Goal: Check status: Check status

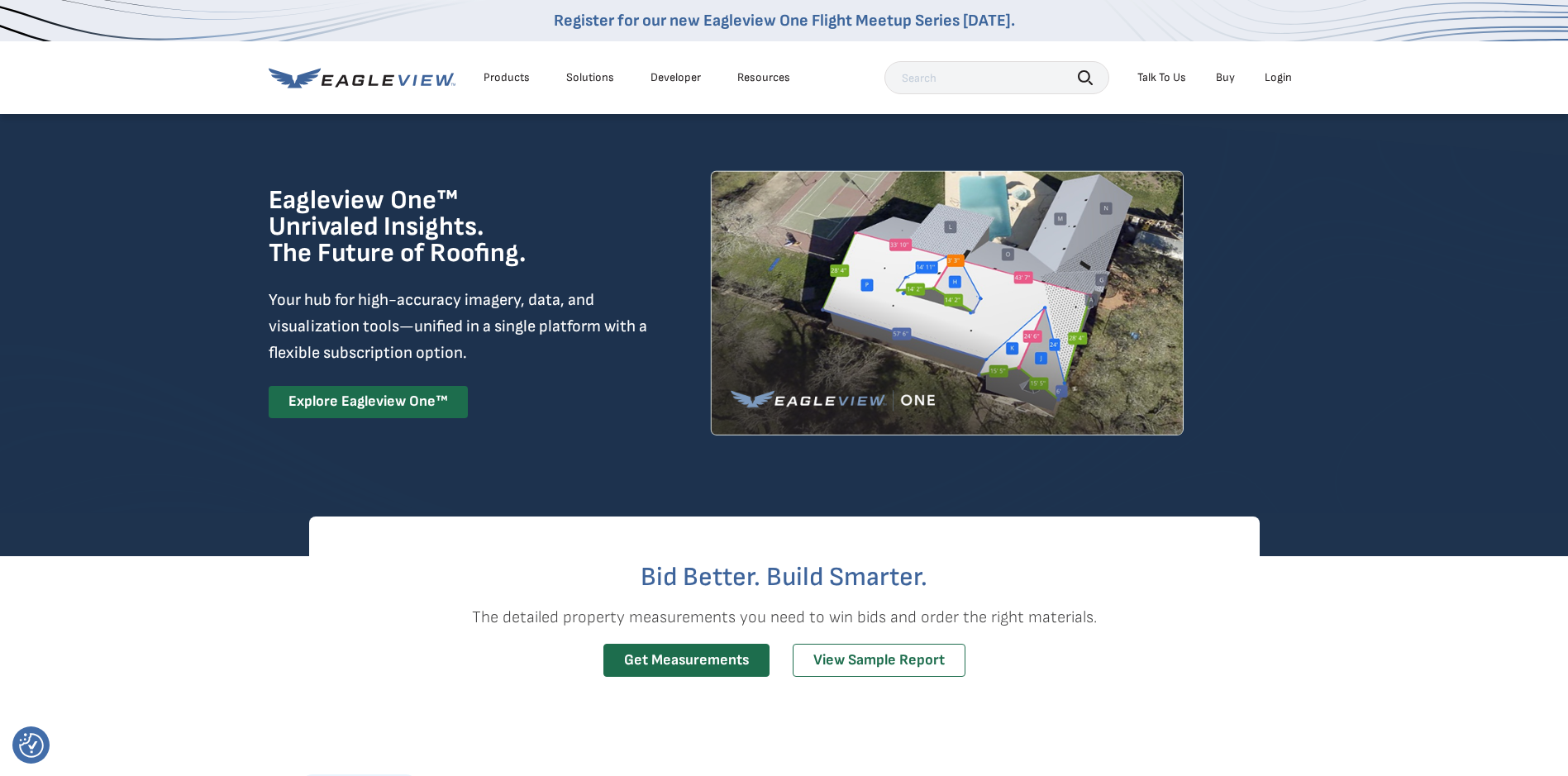
click at [1293, 80] on li "Login" at bounding box center [1278, 78] width 44 height 25
click at [1282, 78] on div "Login" at bounding box center [1278, 78] width 27 height 15
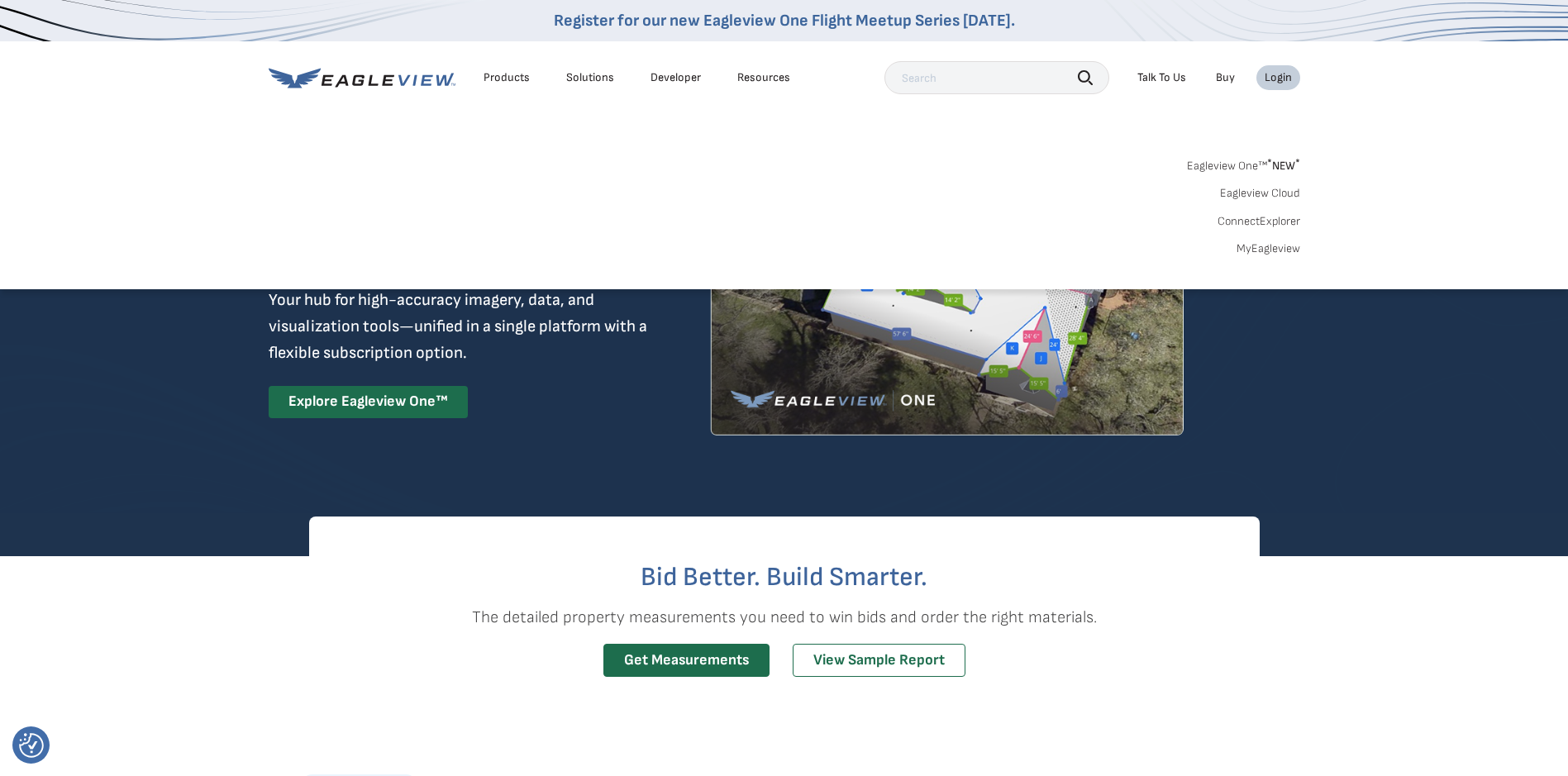
click at [1276, 77] on div "Login" at bounding box center [1278, 78] width 27 height 15
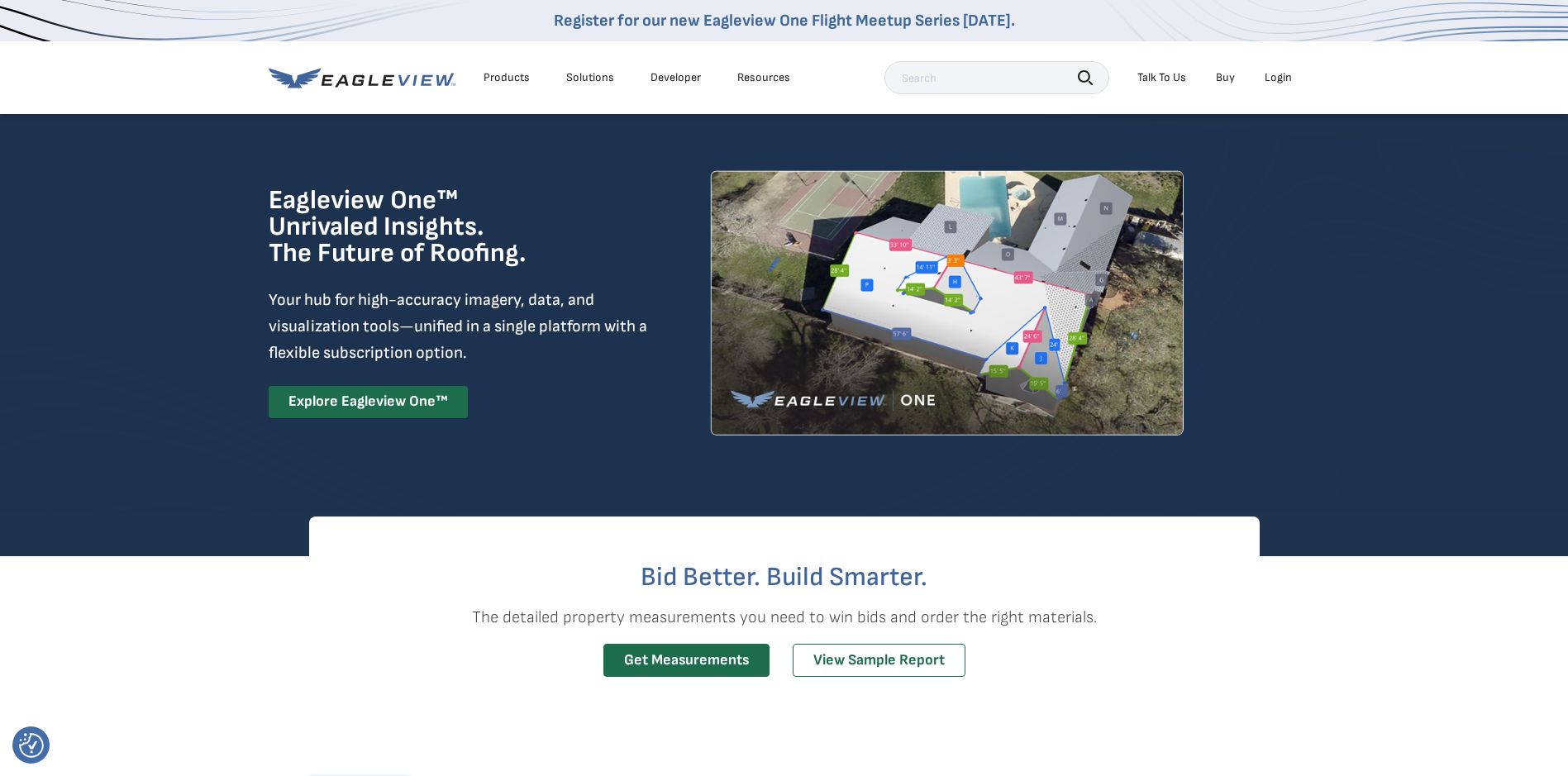
click at [1271, 75] on div "Login" at bounding box center [1278, 78] width 27 height 15
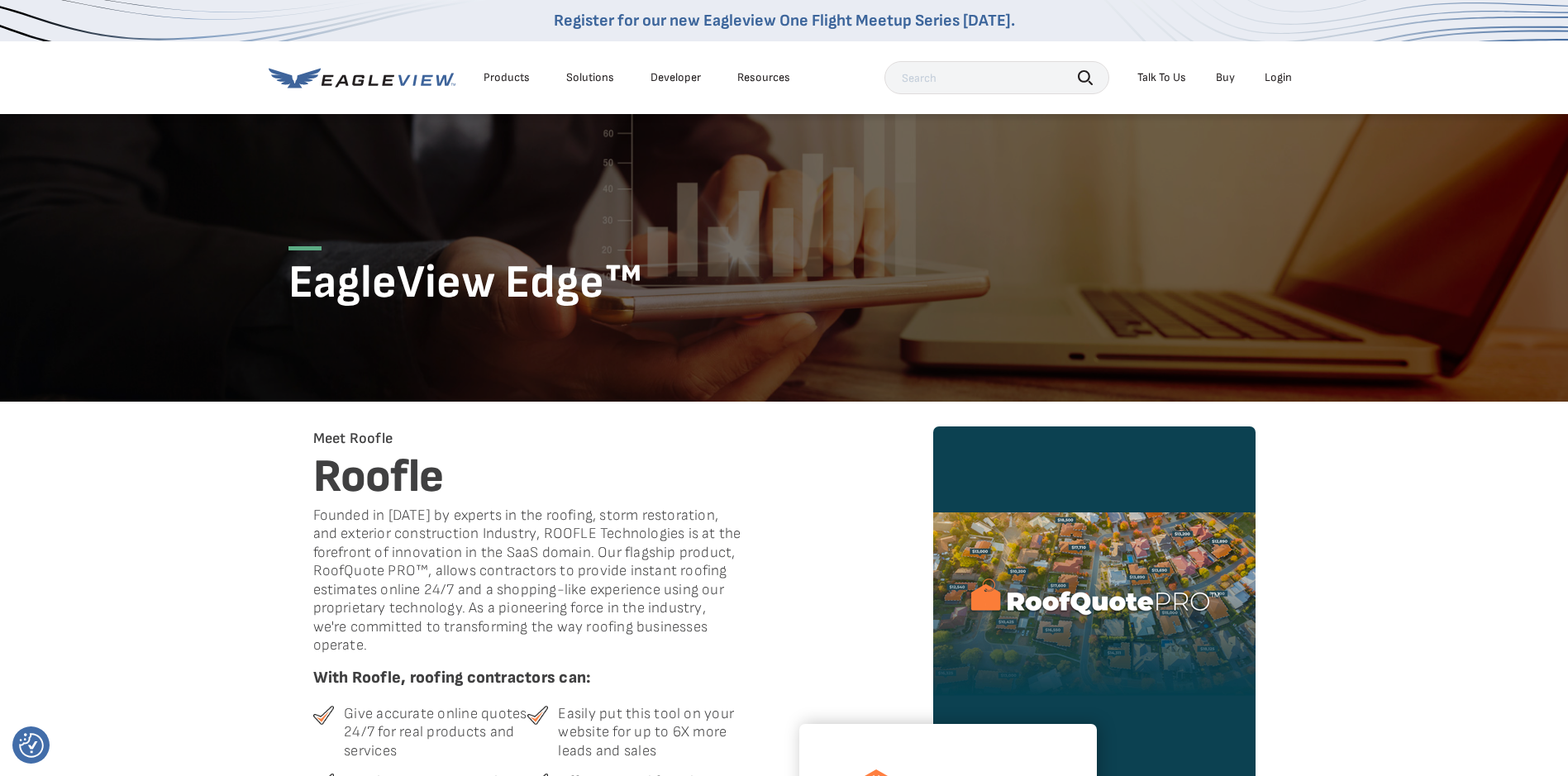
click at [1283, 77] on div "Login" at bounding box center [1278, 78] width 27 height 15
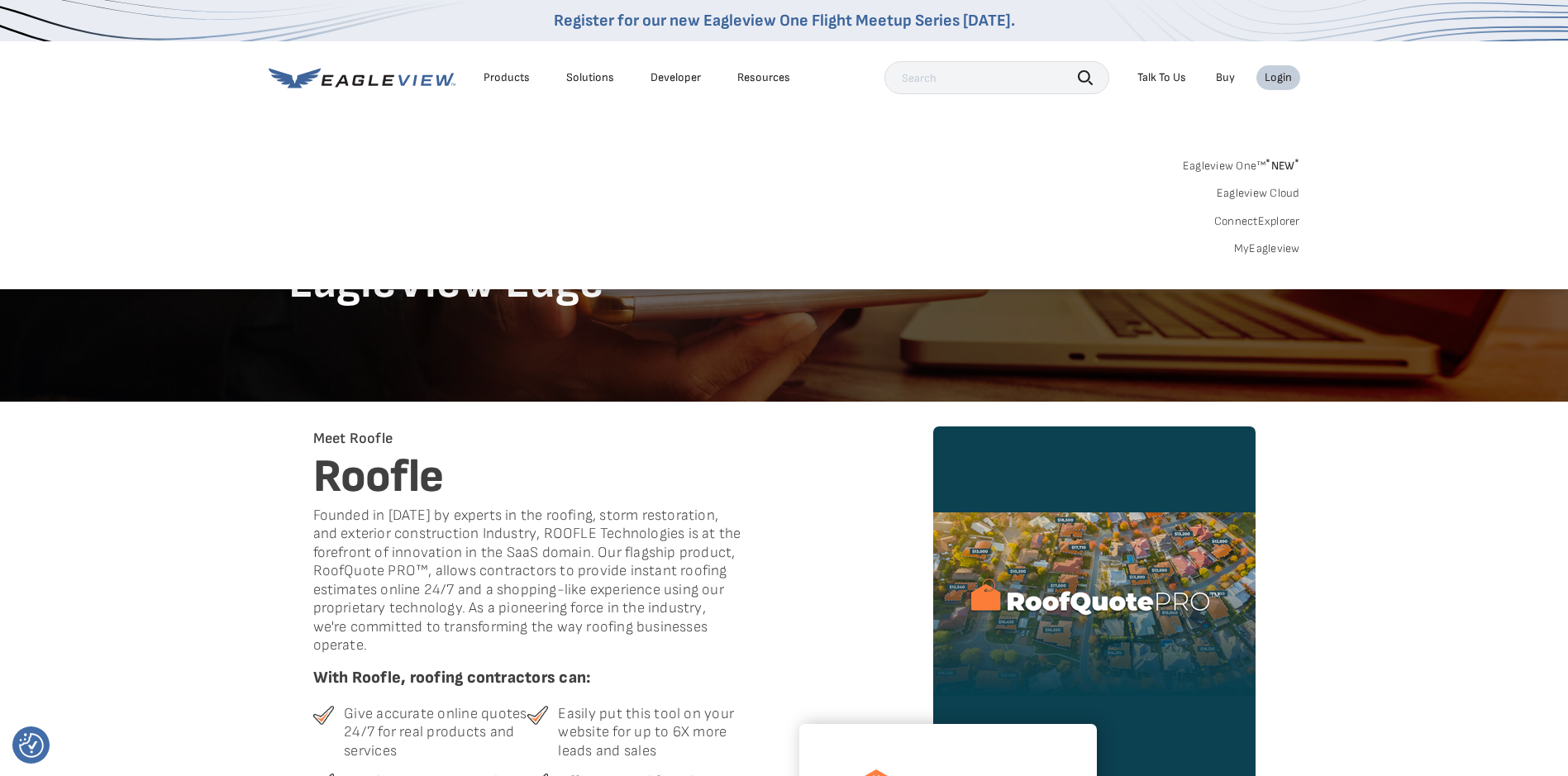
click at [1263, 250] on link "MyEagleview" at bounding box center [1267, 249] width 66 height 15
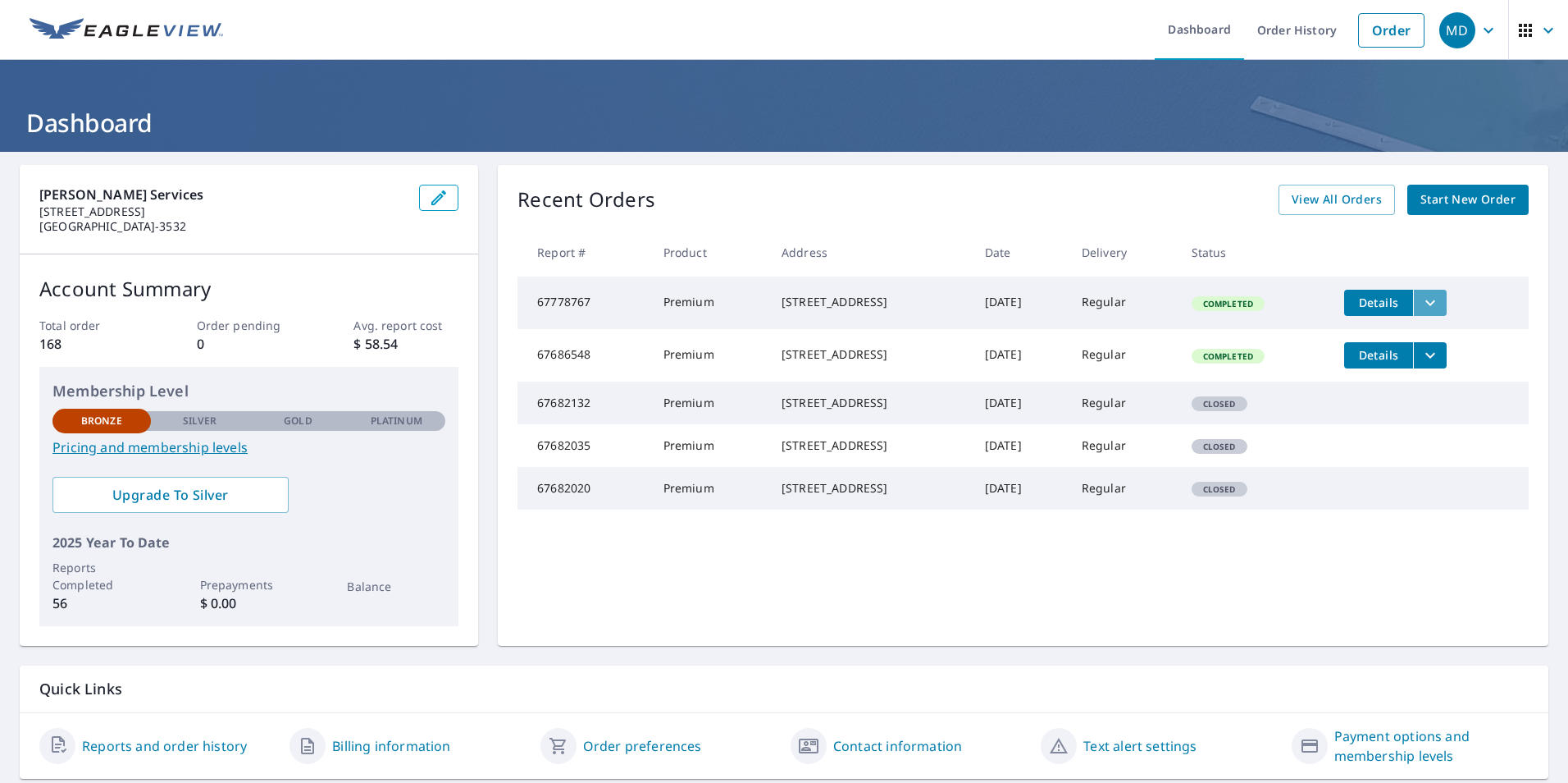
click at [1436, 299] on icon "filesDropdownBtn-67778767" at bounding box center [1430, 302] width 20 height 20
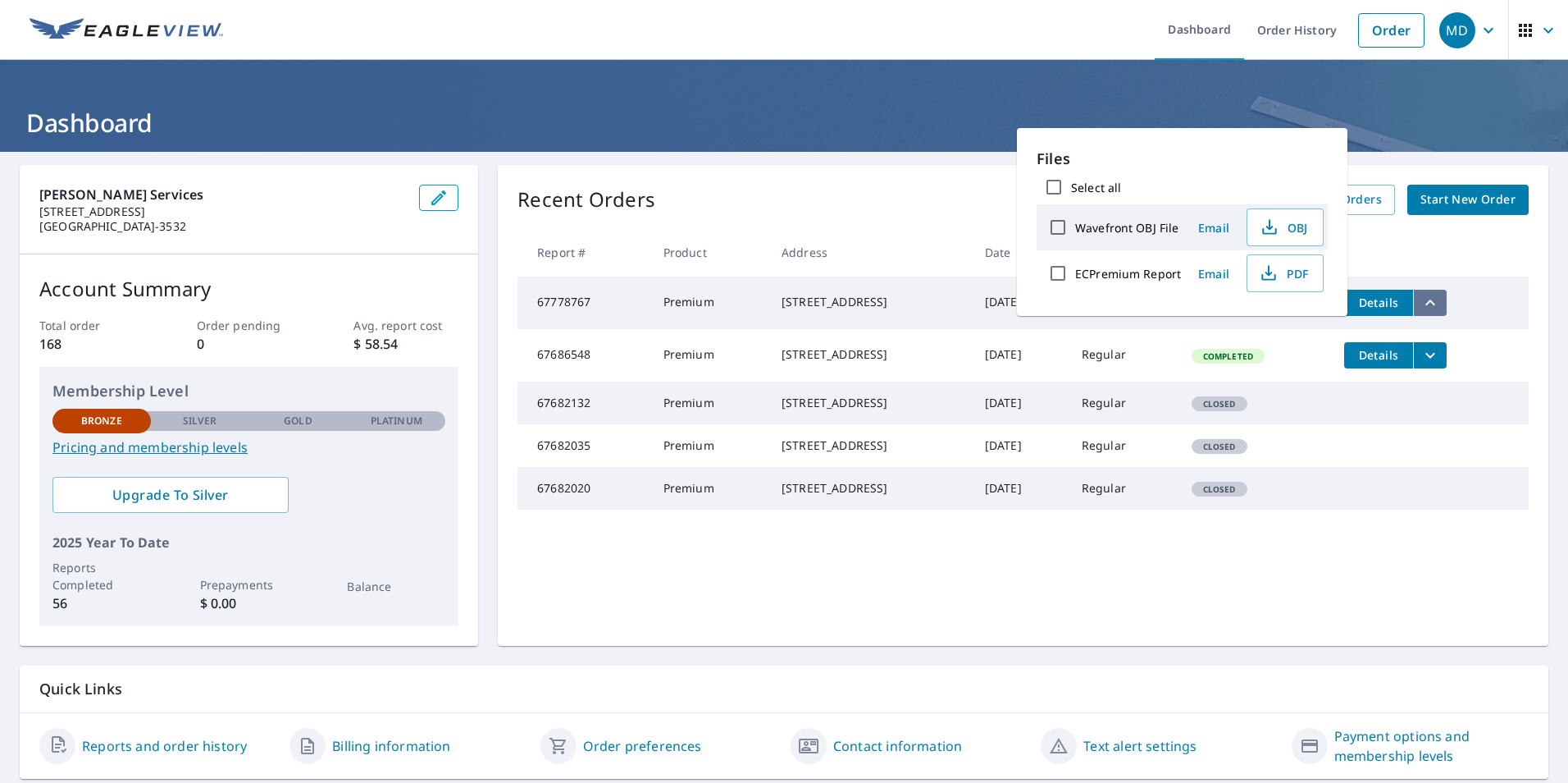
click at [1435, 300] on icon "filesDropdownBtn-67778767" at bounding box center [1430, 302] width 9 height 6
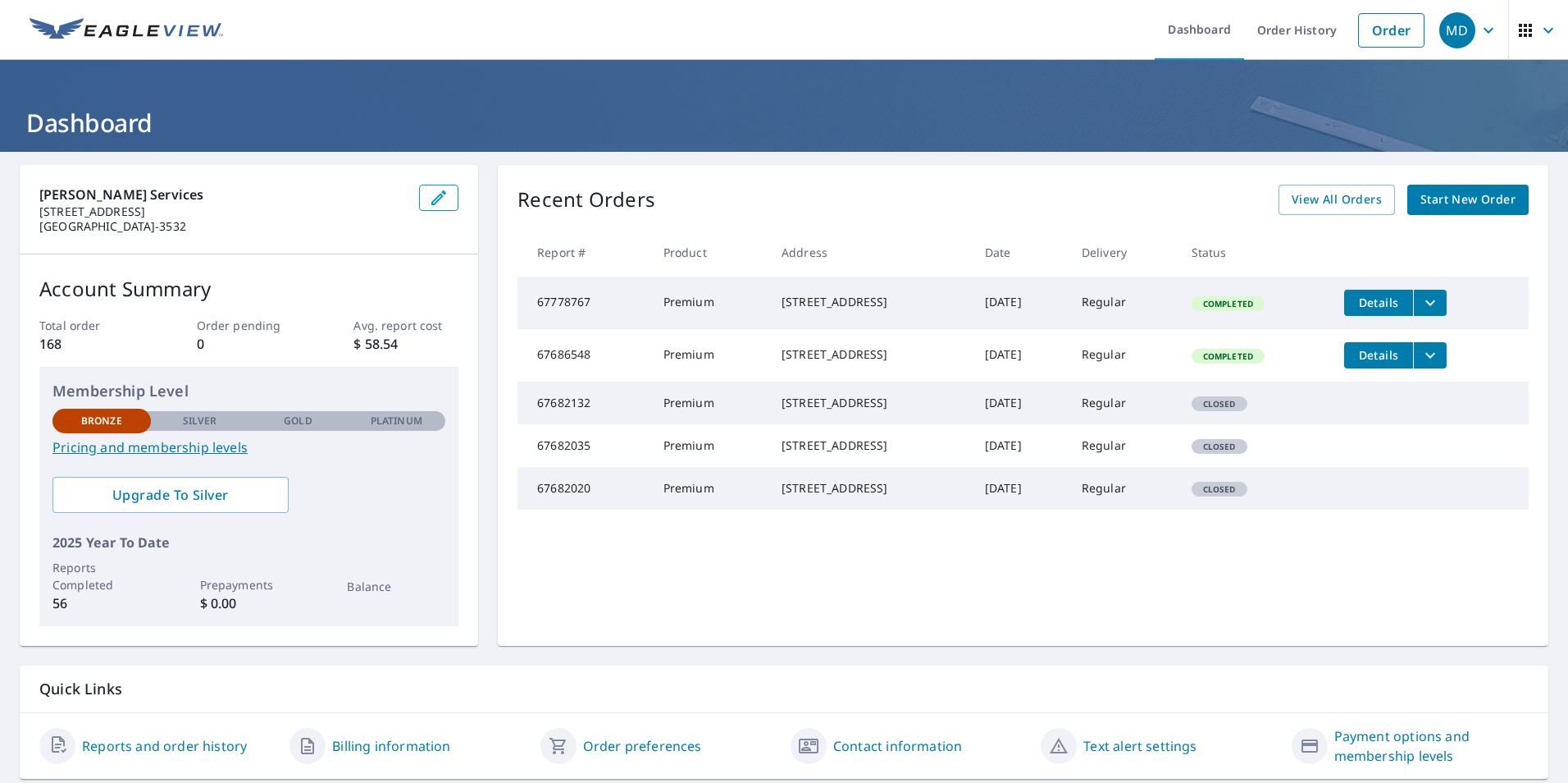
click at [1432, 361] on icon "filesDropdownBtn-67686548" at bounding box center [1430, 355] width 20 height 20
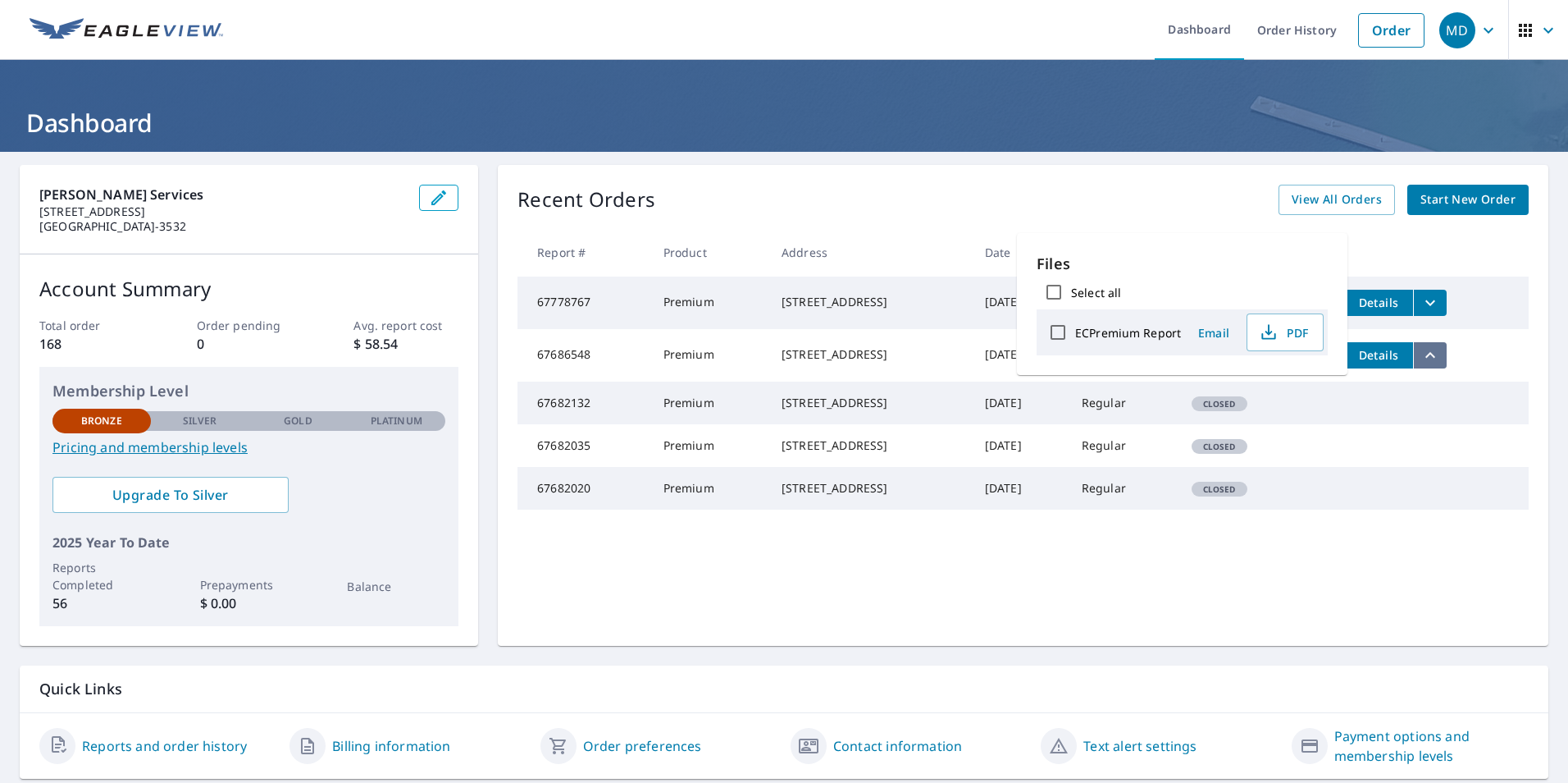
click at [1434, 361] on icon "filesDropdownBtn-67686548" at bounding box center [1430, 355] width 20 height 20
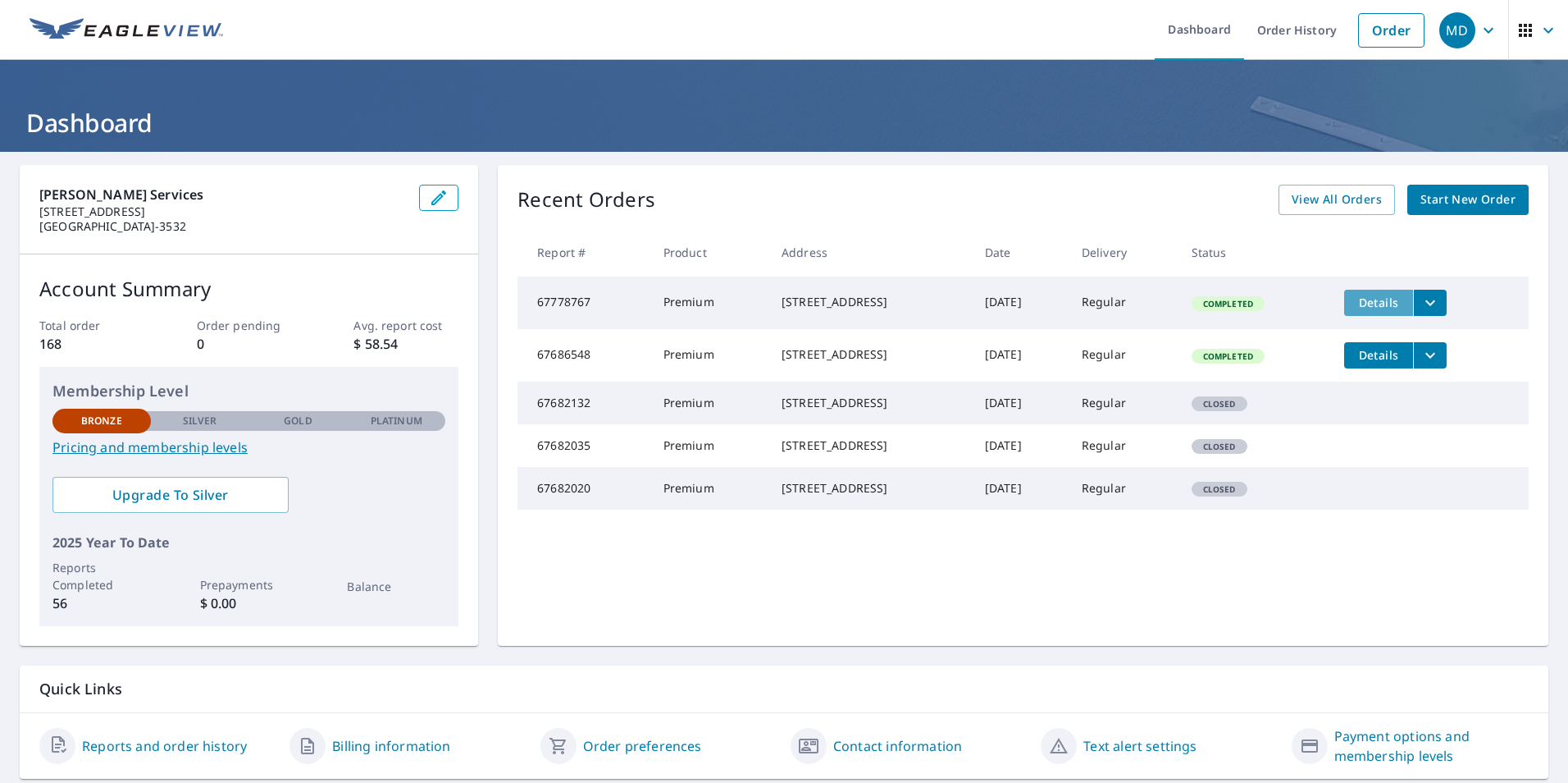
click at [1383, 300] on span "Details" at bounding box center [1378, 302] width 49 height 16
click at [1429, 299] on icon "filesDropdownBtn-67778767" at bounding box center [1430, 302] width 20 height 20
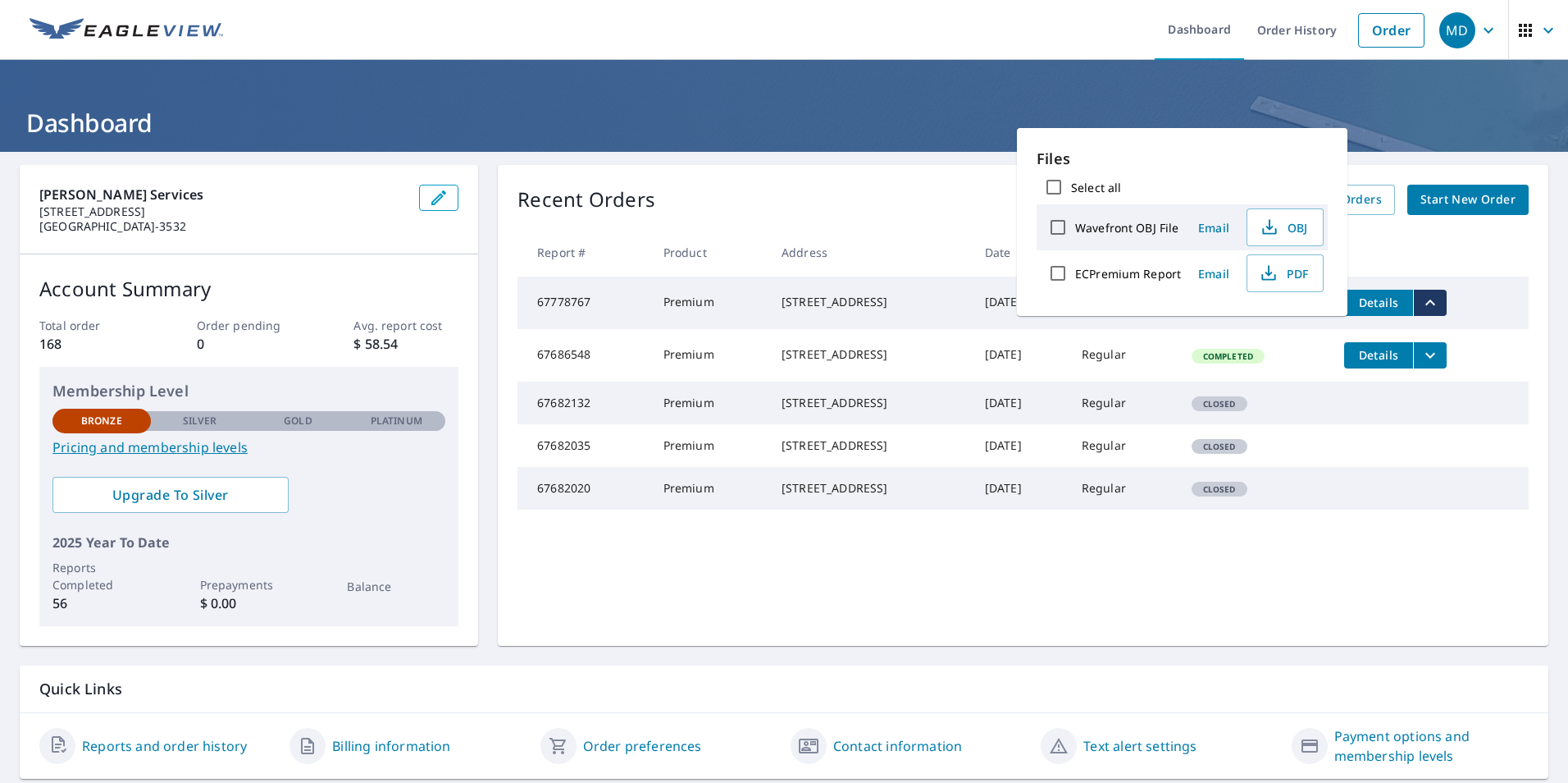
click at [652, 112] on h1 "Dashboard" at bounding box center [784, 123] width 1529 height 34
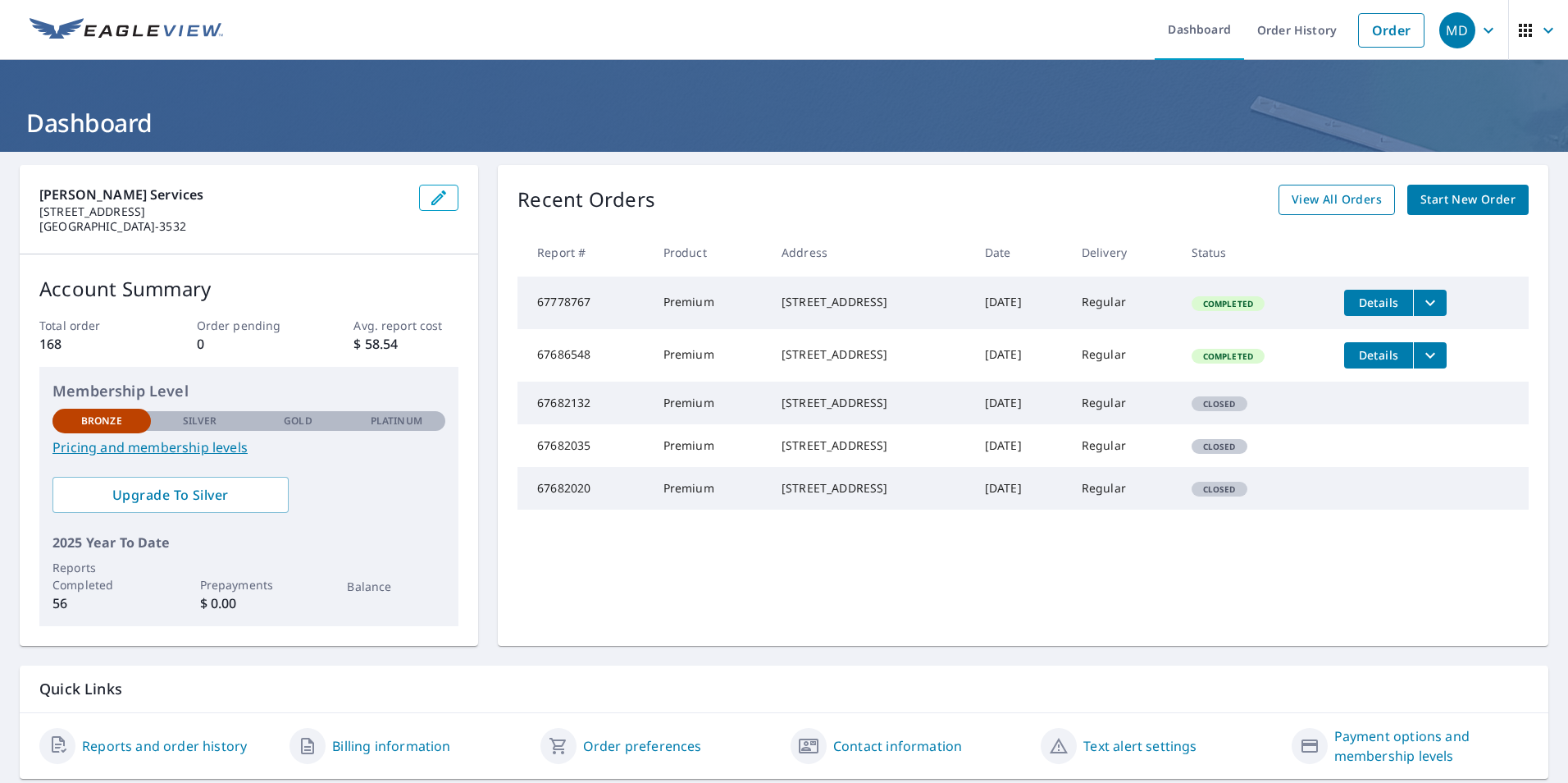
click at [1317, 203] on span "View All Orders" at bounding box center [1337, 200] width 90 height 21
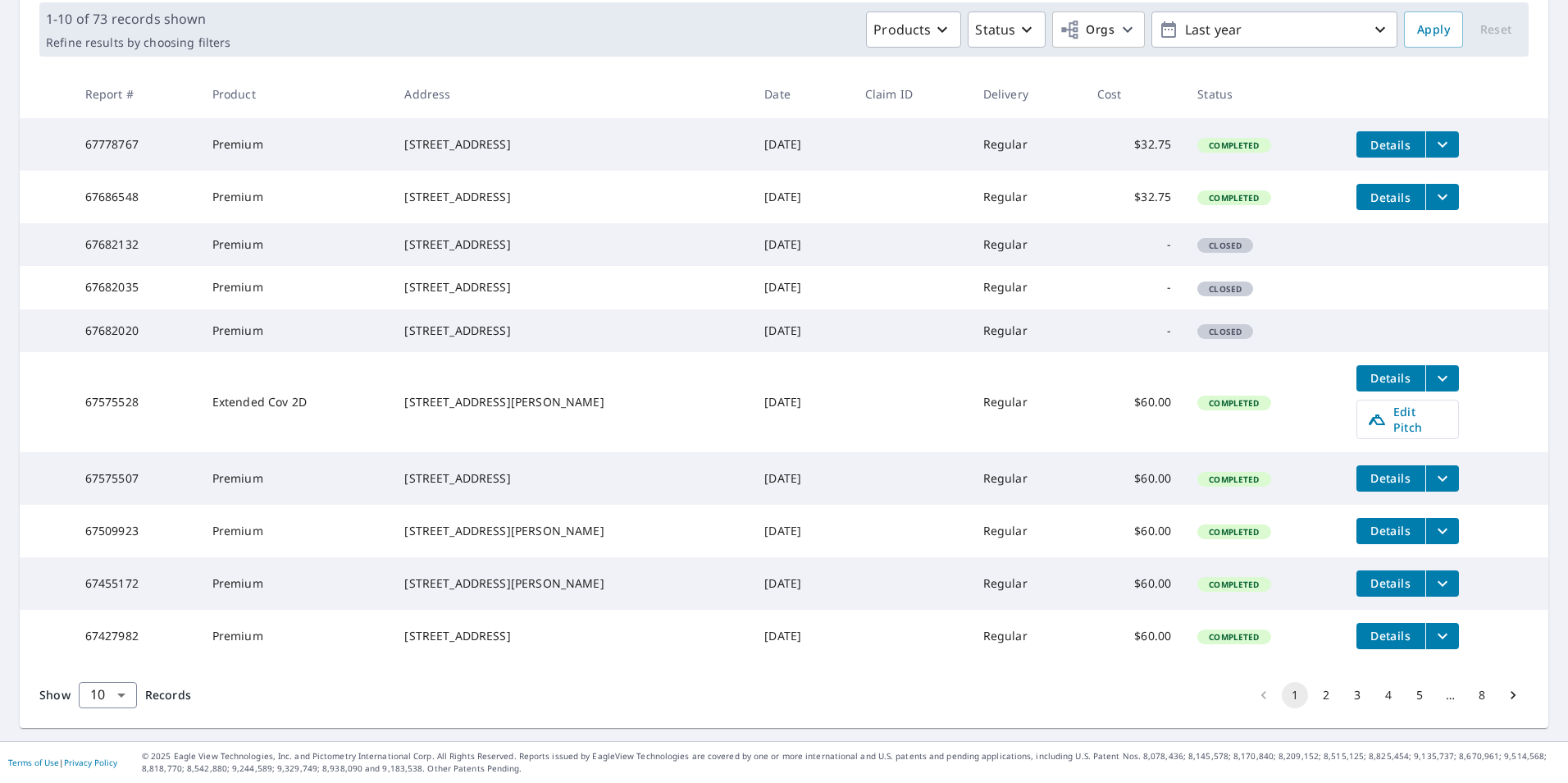
scroll to position [322, 0]
